Goal: Communication & Community: Answer question/provide support

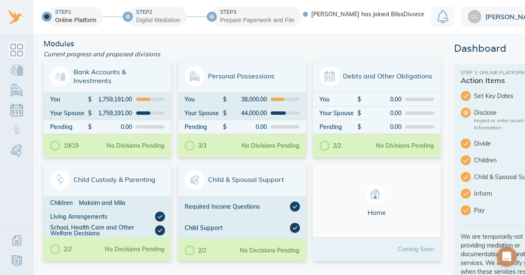
click at [509, 258] on icon "Open Intercom Messenger" at bounding box center [507, 257] width 10 height 10
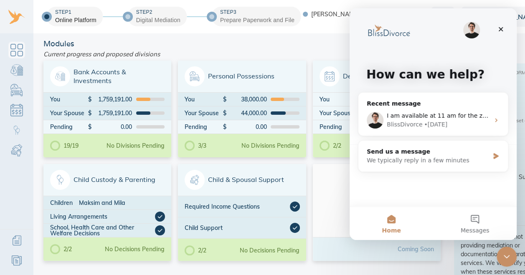
click at [459, 130] on div "I am available at 11 am for the zoom call BlissDivorce • [DATE]" at bounding box center [433, 120] width 150 height 31
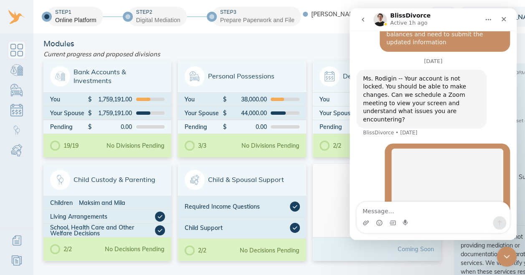
scroll to position [599, 0]
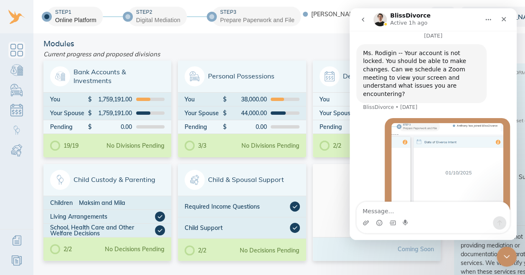
click at [423, 215] on textarea "Message…" at bounding box center [433, 209] width 153 height 14
type textarea "hello, are you available for a zoom call?"
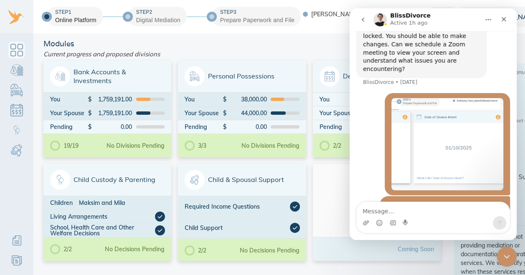
scroll to position [635, 0]
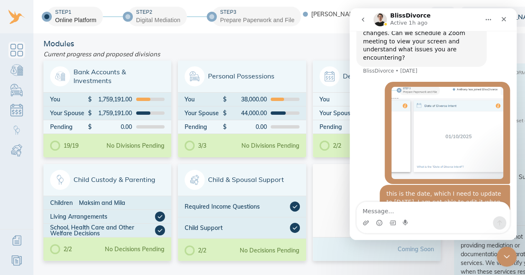
click at [363, 21] on icon "go back" at bounding box center [363, 20] width 3 height 4
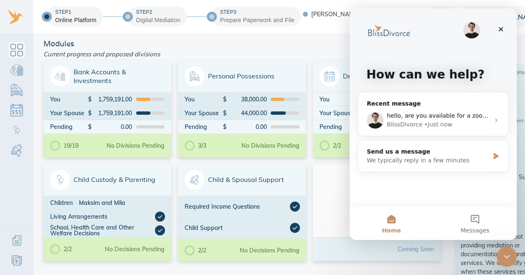
scroll to position [0, 0]
click at [396, 152] on div "Send us a message" at bounding box center [428, 151] width 122 height 9
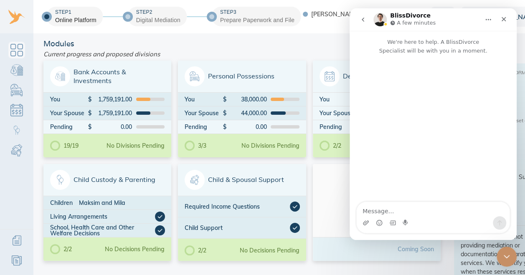
click at [409, 209] on textarea "Message…" at bounding box center [433, 209] width 153 height 14
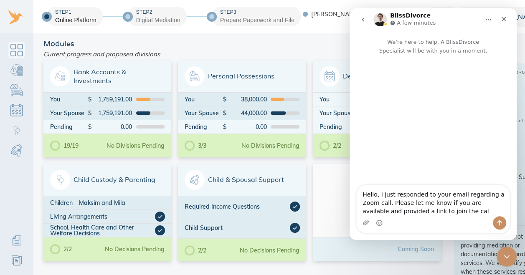
type textarea "Hello, I just responded to your email regarding a Zoom call. Please let me know…"
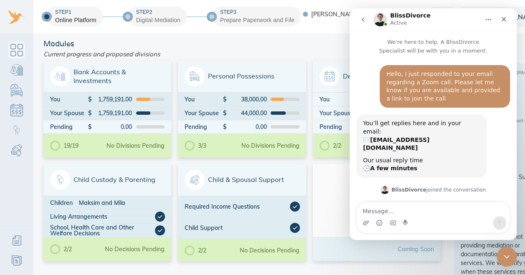
scroll to position [37, 0]
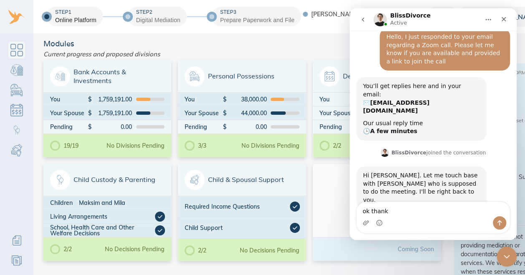
type textarea "ok thanks"
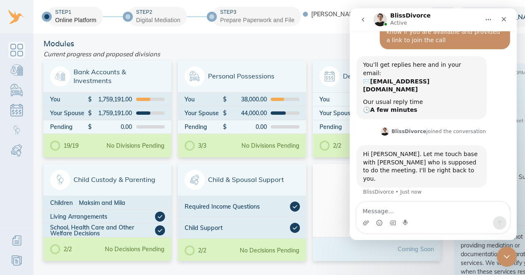
scroll to position [62, 0]
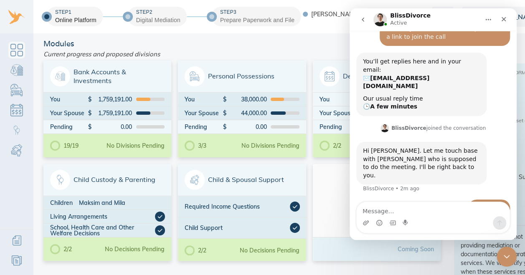
click at [503, 87] on div "You’ll get replies here and in your email: ✉️ [EMAIL_ADDRESS][DOMAIN_NAME] Our …" at bounding box center [433, 88] width 154 height 70
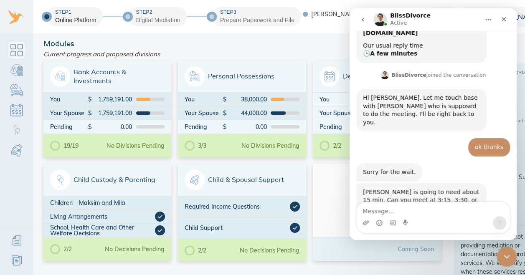
scroll to position [114, 0]
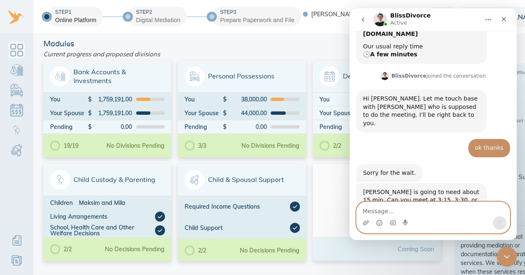
click at [395, 210] on textarea "Message…" at bounding box center [433, 209] width 153 height 14
type textarea "3:15 will work"
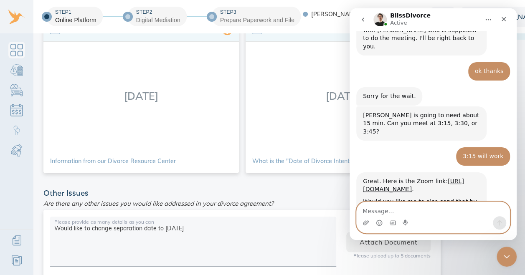
scroll to position [193, 0]
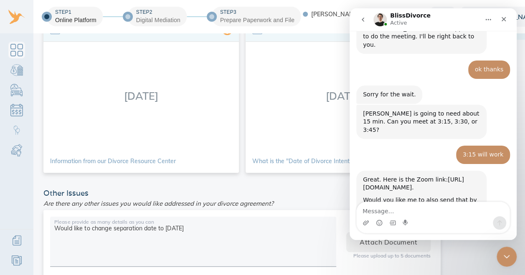
click at [456, 176] on link "[URL][DOMAIN_NAME]" at bounding box center [413, 183] width 101 height 15
click at [460, 220] on div "Intercom messenger" at bounding box center [433, 222] width 153 height 13
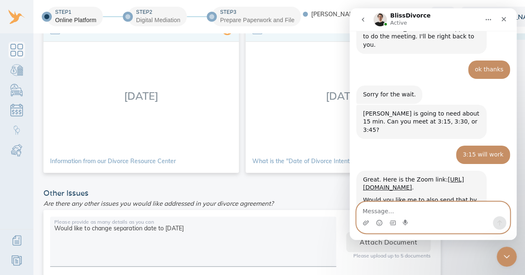
click at [456, 212] on textarea "Message…" at bounding box center [433, 209] width 153 height 14
click at [416, 209] on textarea "Message…" at bounding box center [433, 209] width 153 height 14
type textarea "this link is fine"
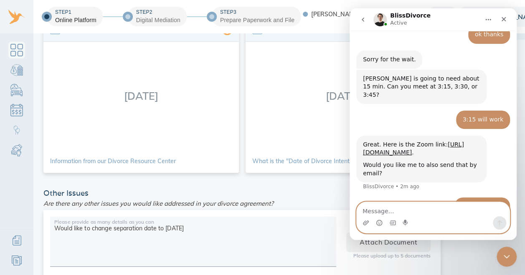
scroll to position [218, 0]
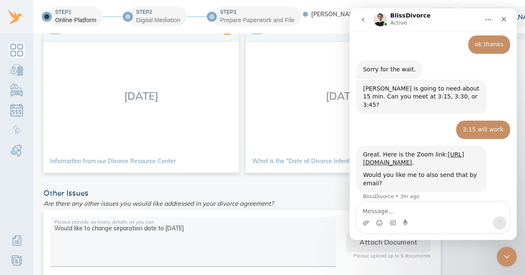
click at [489, 19] on icon "Home" at bounding box center [488, 19] width 7 height 7
click at [363, 19] on icon "go back" at bounding box center [363, 20] width 3 height 4
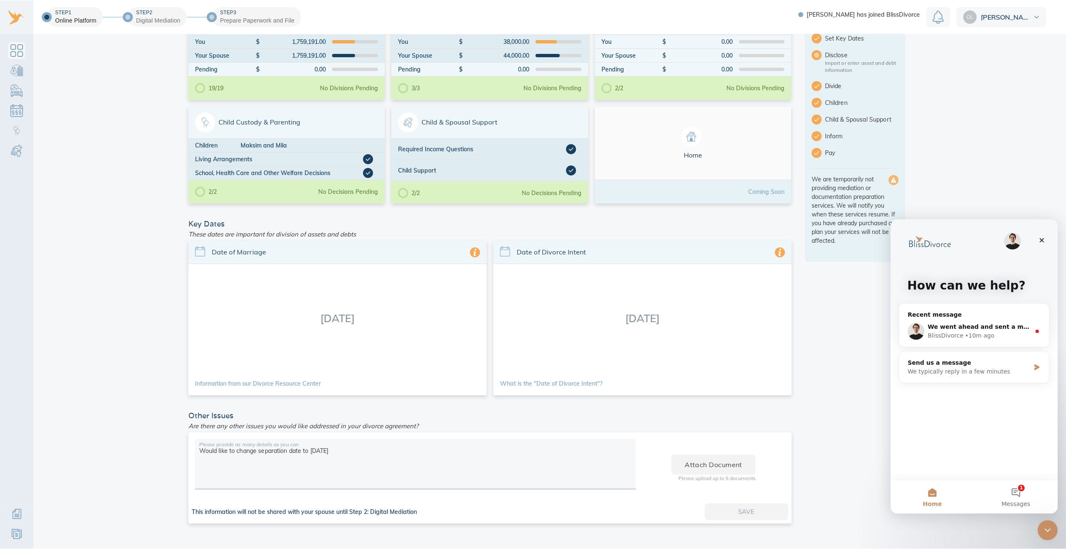
scroll to position [57, 0]
click at [525, 240] on icon "Close" at bounding box center [1042, 241] width 5 height 5
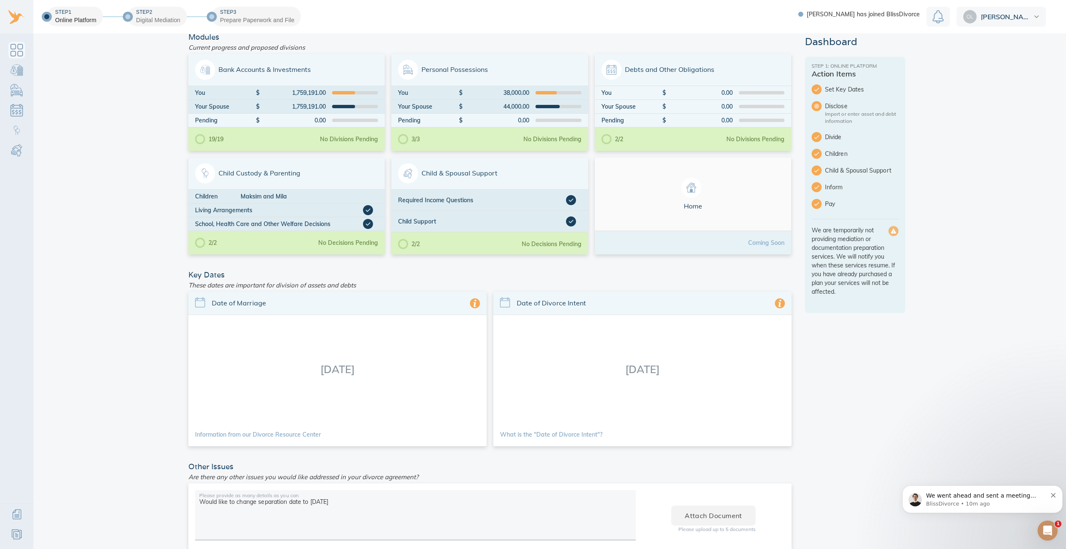
scroll to position [0, 0]
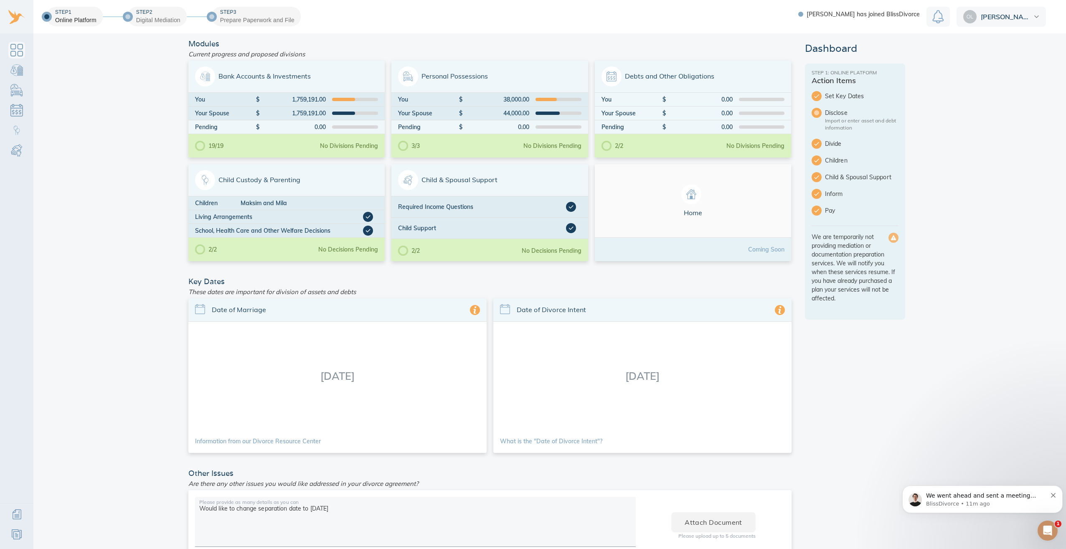
click at [525, 275] on aside "Dashboard Step 1: Online Platform Action Items Set Key Dates Disclose Import or…" at bounding box center [855, 320] width 100 height 554
drag, startPoint x: 633, startPoint y: 373, endPoint x: 659, endPoint y: 379, distance: 26.7
click at [525, 275] on div "[DATE]" at bounding box center [642, 376] width 298 height 108
drag, startPoint x: 616, startPoint y: 376, endPoint x: 692, endPoint y: 380, distance: 76.2
click at [525, 275] on div "[DATE]" at bounding box center [642, 376] width 298 height 108
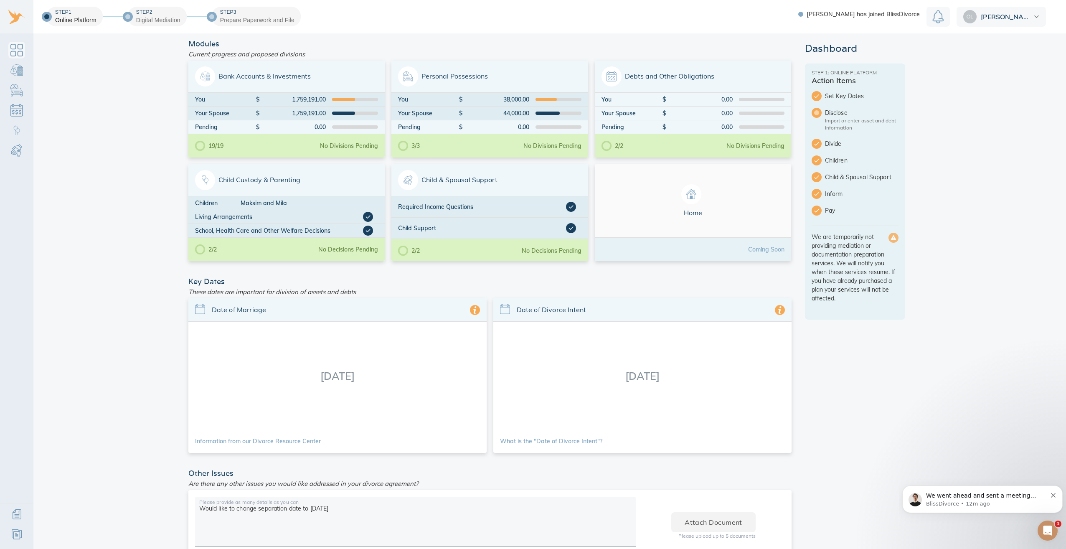
click at [525, 275] on aside "Dashboard Step 1: Online Platform Action Items Set Key Dates Disclose Import or…" at bounding box center [855, 320] width 100 height 554
click at [525, 275] on div "[DATE]" at bounding box center [642, 376] width 298 height 108
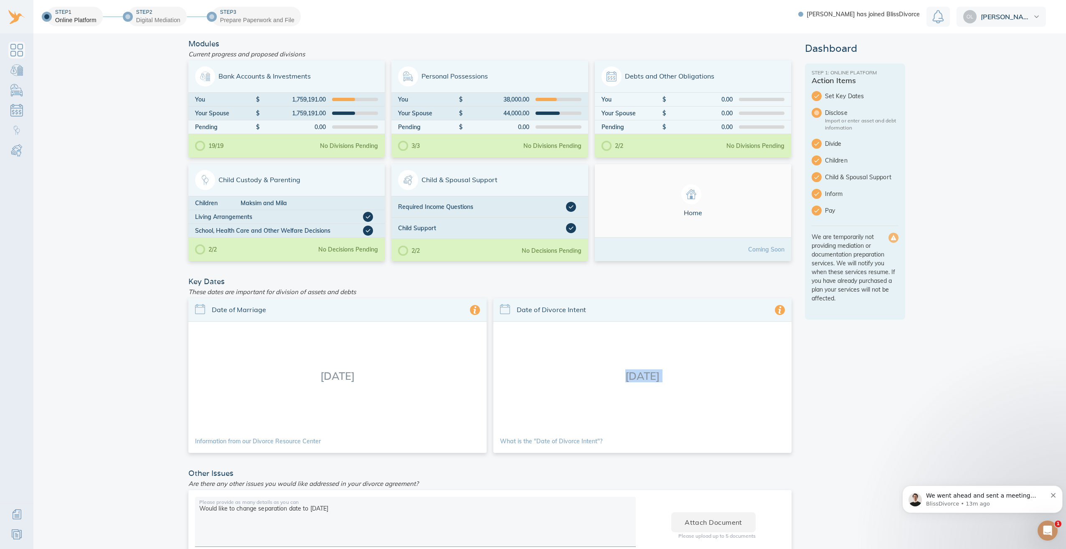
click at [525, 275] on div "[DATE]" at bounding box center [642, 376] width 298 height 108
drag, startPoint x: 629, startPoint y: 374, endPoint x: 715, endPoint y: 372, distance: 86.1
click at [525, 275] on div "[DATE]" at bounding box center [642, 376] width 298 height 108
click at [525, 275] on aside "Dashboard Step 1: Online Platform Action Items Set Key Dates Disclose Import or…" at bounding box center [855, 320] width 100 height 554
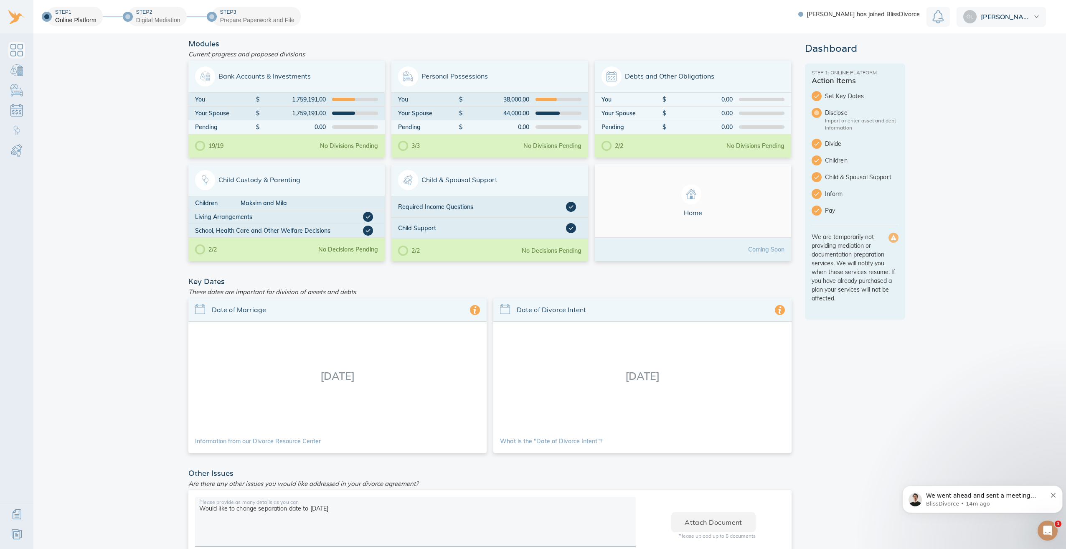
click at [525, 275] on aside "Dashboard Step 1: Online Platform Action Items Set Key Dates Disclose Import or…" at bounding box center [855, 320] width 100 height 554
click at [525, 114] on div at bounding box center [817, 113] width 10 height 10
click at [525, 275] on aside "Dashboard Step 1: Online Platform Action Items Set Key Dates Disclose Import or…" at bounding box center [855, 320] width 100 height 554
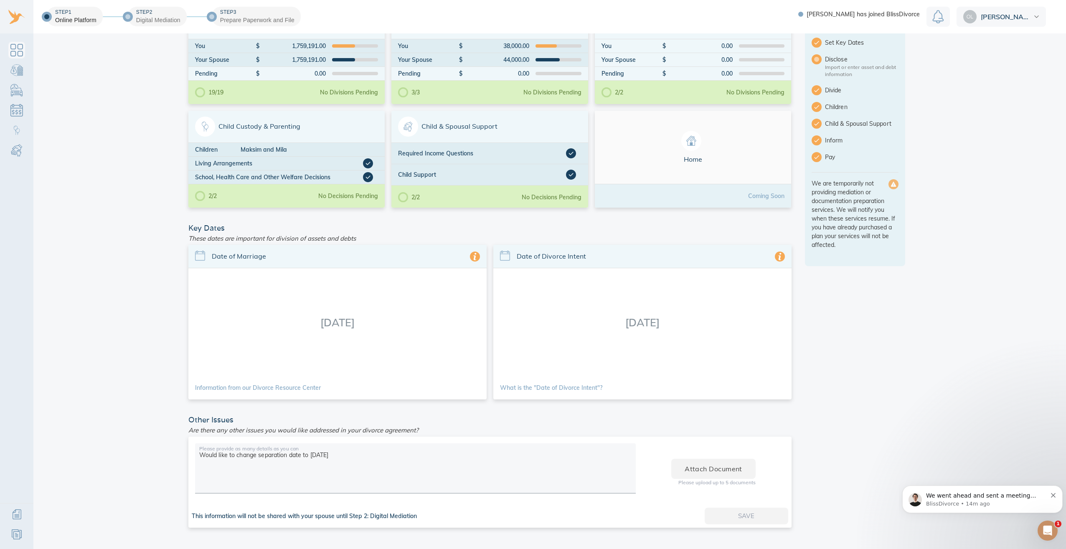
scroll to position [57, 0]
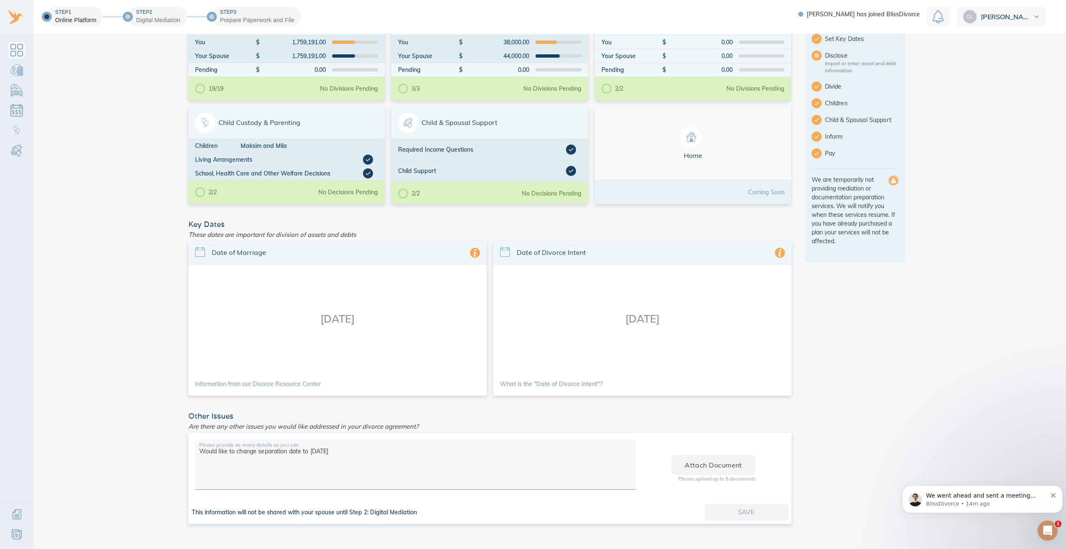
click at [525, 275] on main "Modules Current progress and proposed divisions Bank Accounts & Investments You…" at bounding box center [549, 291] width 1033 height 516
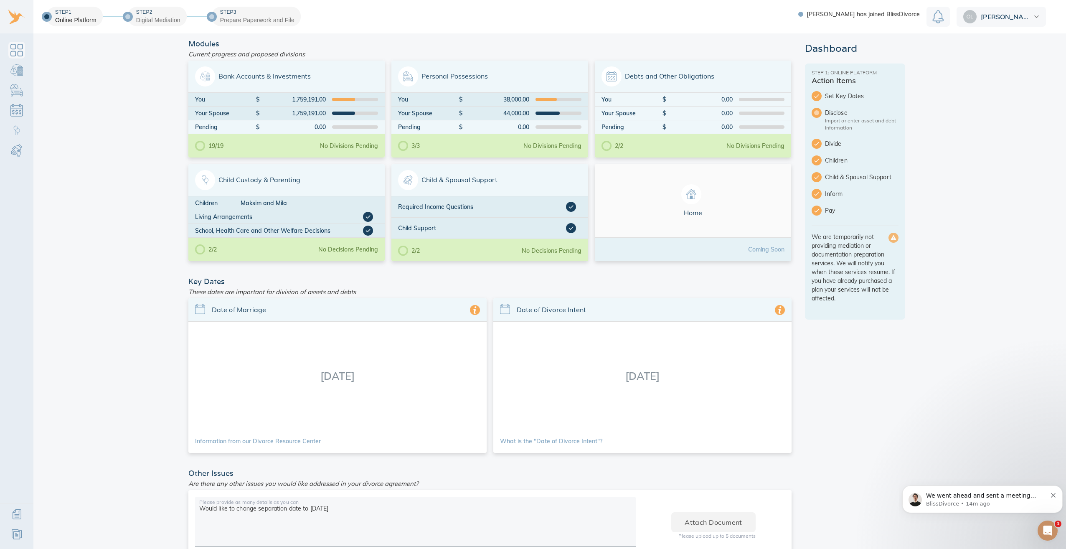
click at [525, 275] on main "Modules Current progress and proposed divisions Bank Accounts & Investments You…" at bounding box center [549, 291] width 1033 height 516
click at [525, 239] on main "Modules Current progress and proposed divisions Bank Accounts & Investments You…" at bounding box center [549, 291] width 1033 height 516
click at [525, 227] on main "Modules Current progress and proposed divisions Bank Accounts & Investments You…" at bounding box center [549, 291] width 1033 height 516
click at [525, 226] on main "Modules Current progress and proposed divisions Bank Accounts & Investments You…" at bounding box center [549, 291] width 1033 height 516
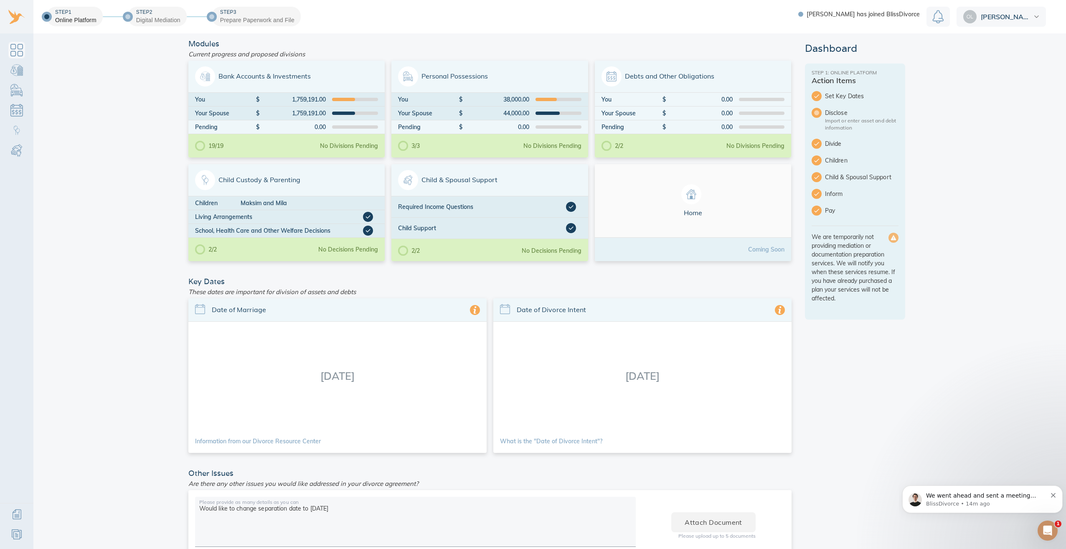
click at [525, 275] on main "Modules Current progress and proposed divisions Bank Accounts & Investments You…" at bounding box center [549, 291] width 1033 height 516
click at [525, 275] on div "Modules Current progress and proposed divisions Bank Accounts & Investments You…" at bounding box center [549, 315] width 743 height 564
click at [525, 275] on main "Modules Current progress and proposed divisions Bank Accounts & Investments You…" at bounding box center [549, 291] width 1033 height 516
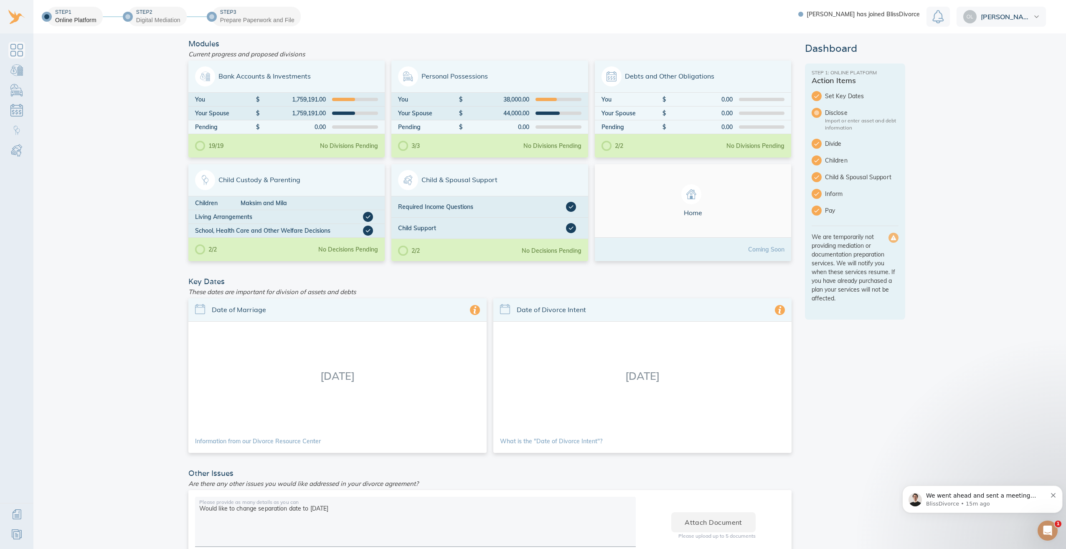
click at [525, 275] on main "Modules Current progress and proposed divisions Bank Accounts & Investments You…" at bounding box center [549, 291] width 1033 height 516
click at [525, 275] on div "Modules Current progress and proposed divisions Bank Accounts & Investments You…" at bounding box center [549, 315] width 743 height 564
click at [525, 275] on aside "Dashboard Step 1: Online Platform Action Items Set Key Dates Disclose Import or…" at bounding box center [855, 320] width 100 height 554
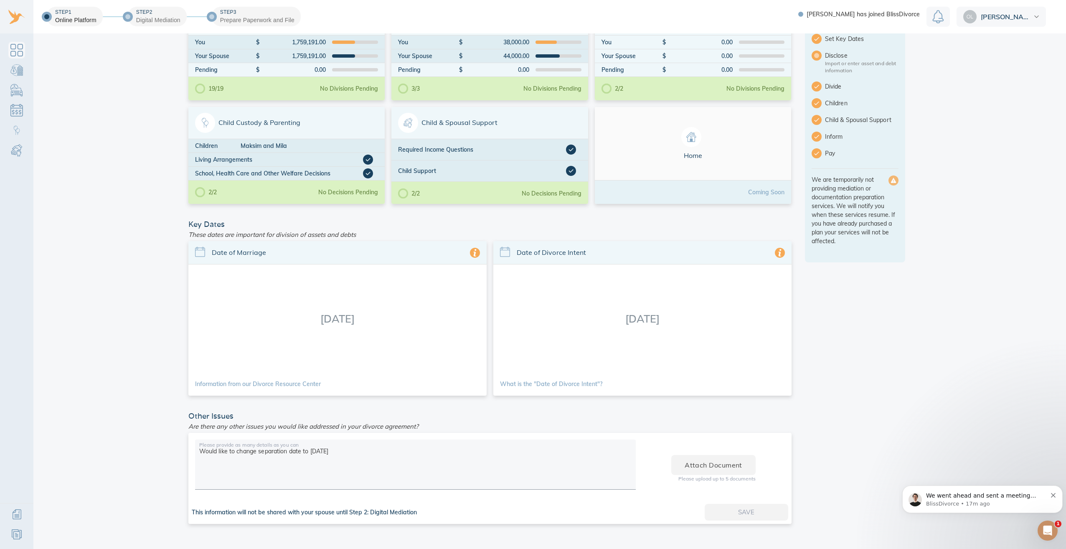
click at [525, 275] on aside "Dashboard Step 1: Online Platform Action Items Set Key Dates Disclose Import or…" at bounding box center [855, 263] width 100 height 554
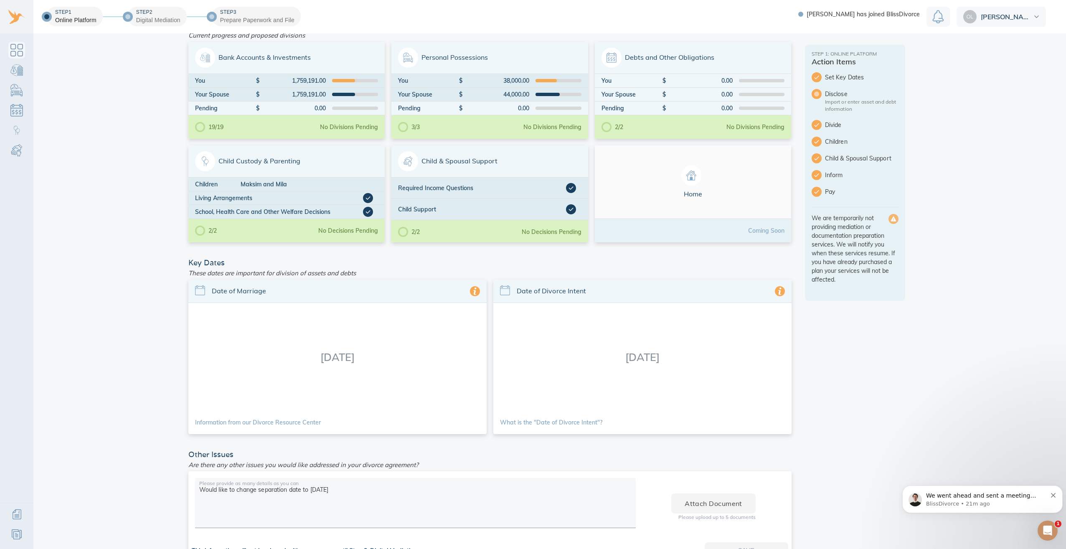
scroll to position [0, 0]
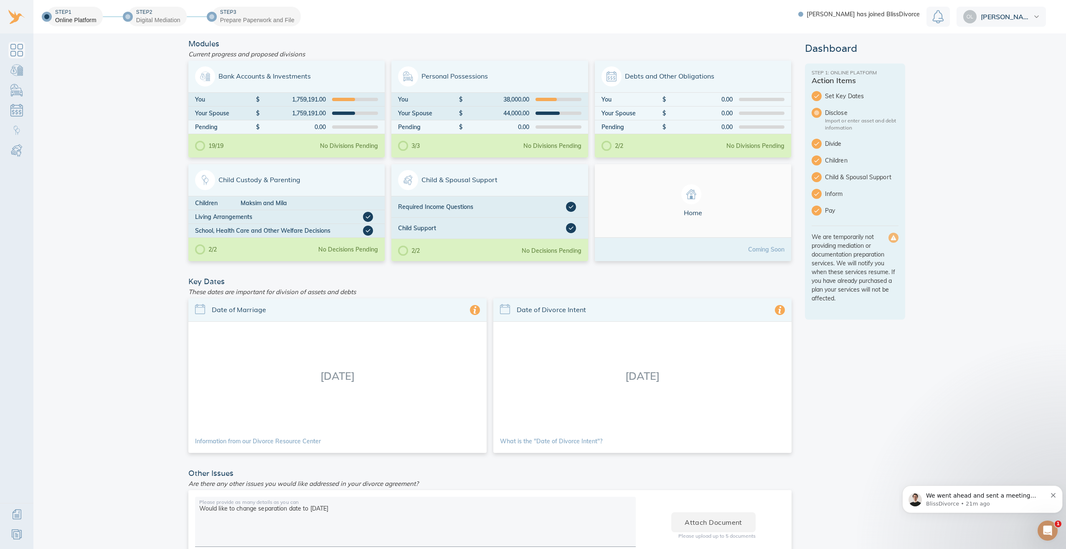
drag, startPoint x: 149, startPoint y: 207, endPoint x: 163, endPoint y: 206, distance: 13.4
click at [149, 207] on main "Modules Current progress and proposed divisions Bank Accounts & Investments You…" at bounding box center [549, 291] width 1033 height 516
click at [525, 275] on aside "Dashboard Step 1: Online Platform Action Items Set Key Dates Disclose Import or…" at bounding box center [855, 320] width 100 height 554
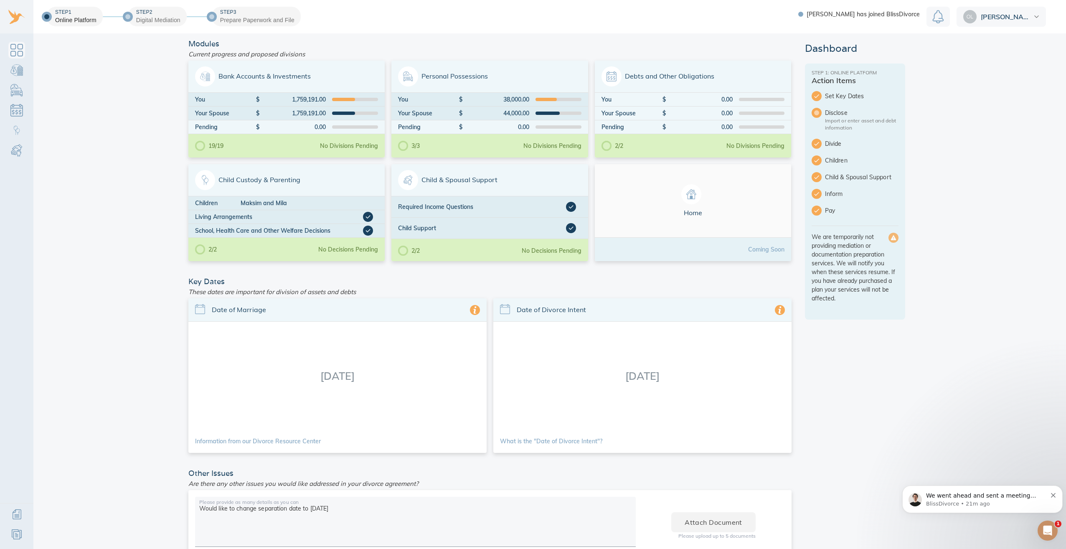
drag, startPoint x: 680, startPoint y: 377, endPoint x: 607, endPoint y: 372, distance: 73.7
click at [525, 275] on div "[DATE]" at bounding box center [642, 376] width 298 height 108
click at [525, 275] on aside "Dashboard Step 1: Online Platform Action Items Set Key Dates Disclose Import or…" at bounding box center [855, 320] width 100 height 554
click at [94, 132] on main "Modules Current progress and proposed divisions Bank Accounts & Investments You…" at bounding box center [549, 291] width 1033 height 516
click at [525, 275] on main "Modules Current progress and proposed divisions Bank Accounts & Investments You…" at bounding box center [549, 291] width 1033 height 516
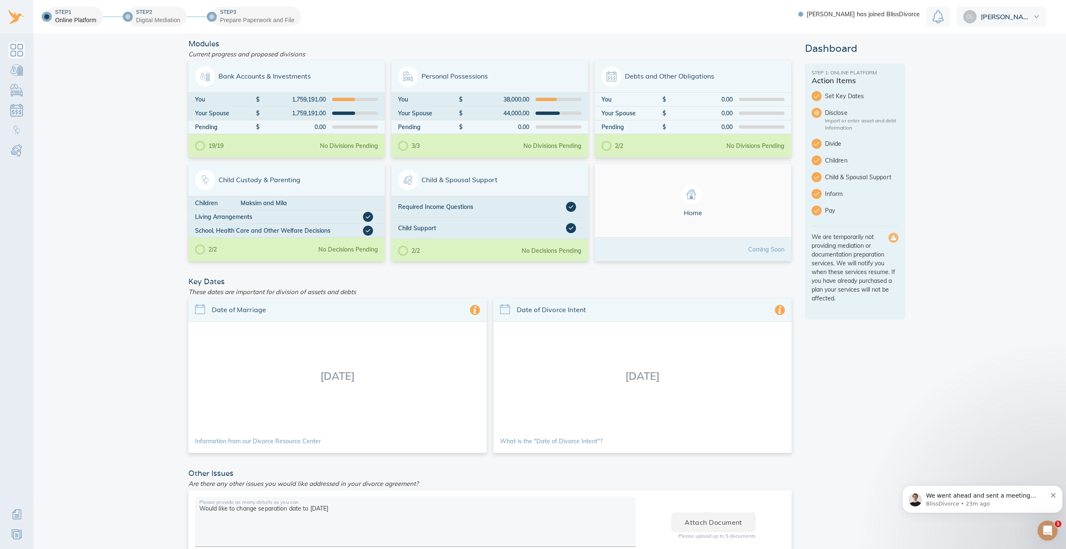
click at [525, 241] on main "Modules Current progress and proposed divisions Bank Accounts & Investments You…" at bounding box center [549, 291] width 1033 height 516
click at [525, 204] on main "Modules Current progress and proposed divisions Bank Accounts & Investments You…" at bounding box center [549, 291] width 1033 height 516
click at [985, 19] on span "[PERSON_NAME]" at bounding box center [1006, 16] width 51 height 7
click at [989, 53] on link "Sign Out" at bounding box center [1001, 54] width 89 height 17
